Goal: Navigation & Orientation: Find specific page/section

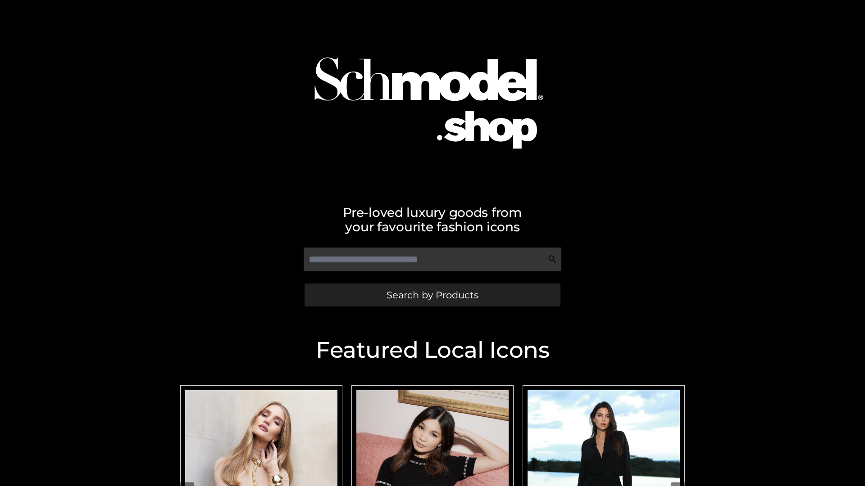
click at [432, 295] on span "Search by Products" at bounding box center [432, 295] width 92 height 9
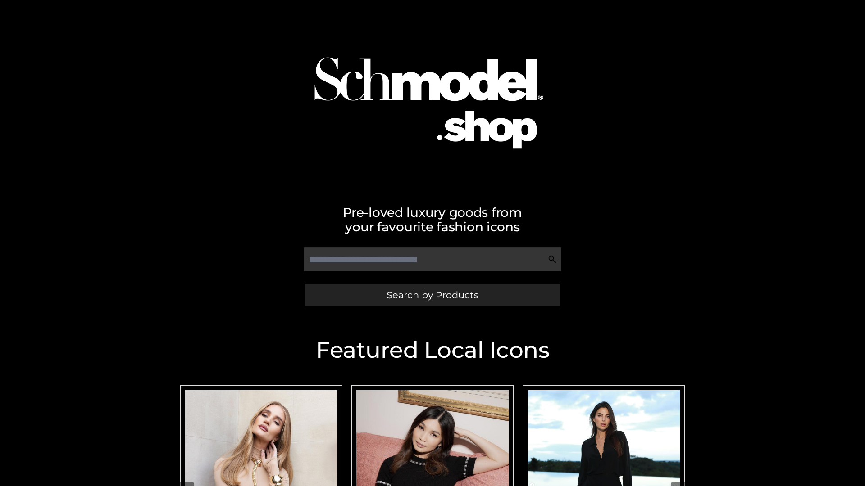
click at [432, 295] on span "Search by Products" at bounding box center [432, 295] width 92 height 9
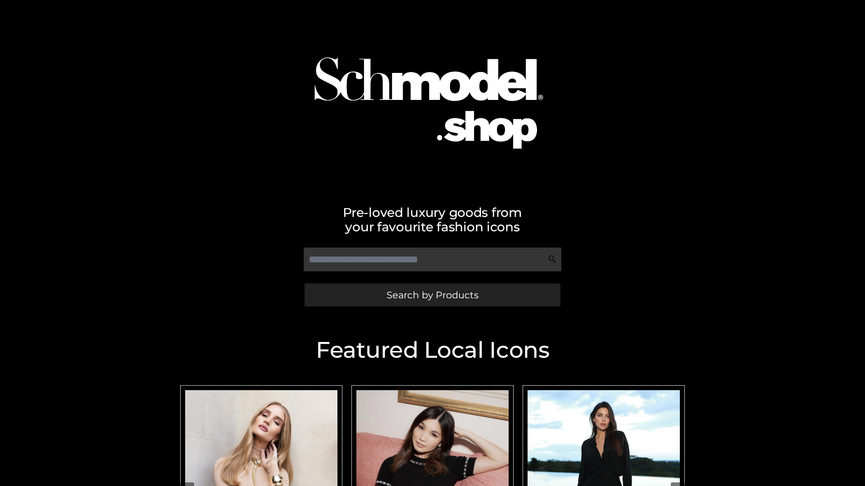
click at [432, 295] on span "Search by Products" at bounding box center [432, 295] width 92 height 9
